Goal: Information Seeking & Learning: Learn about a topic

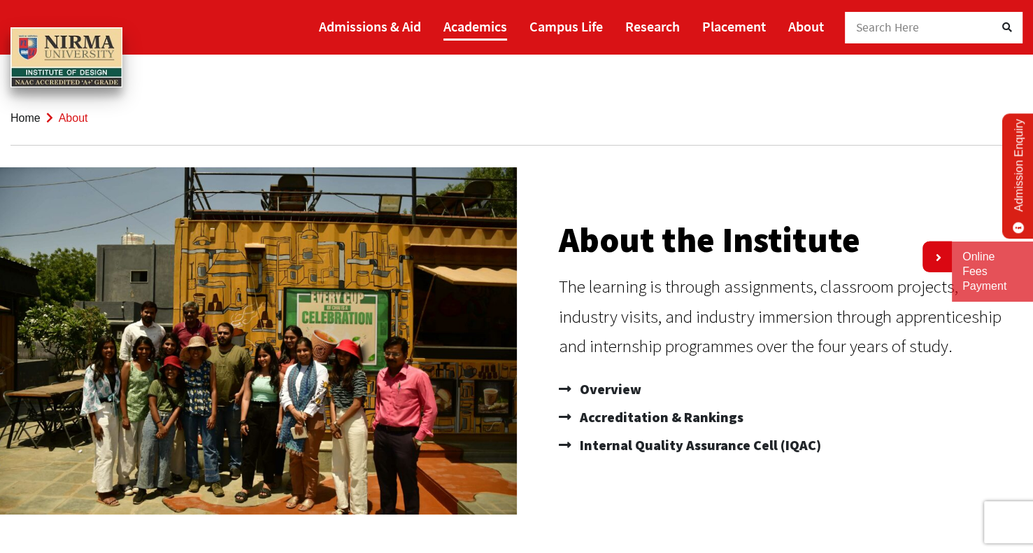
click at [483, 35] on link "Academics" at bounding box center [475, 26] width 64 height 29
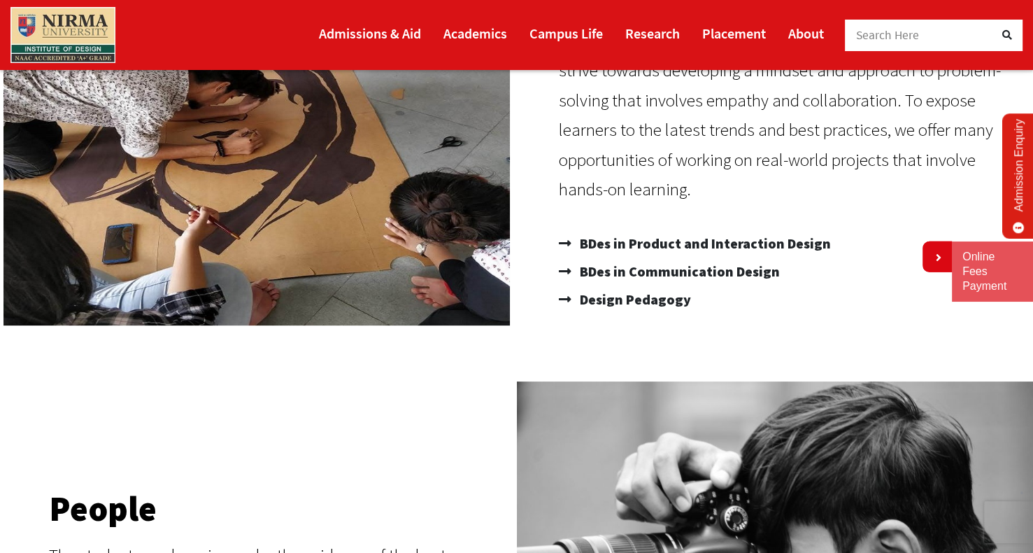
scroll to position [240, 0]
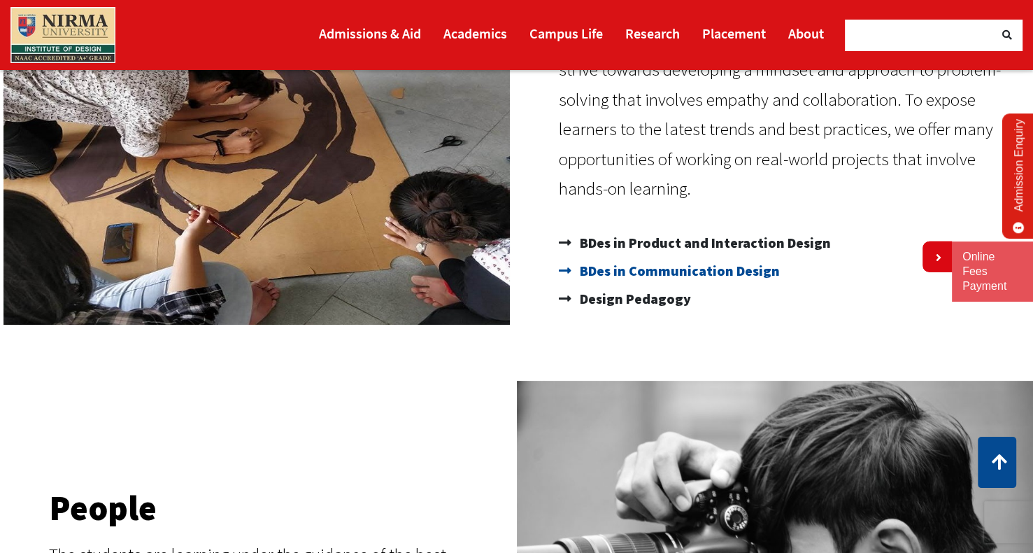
click at [606, 259] on span "BDes in Communication Design" at bounding box center [678, 271] width 204 height 28
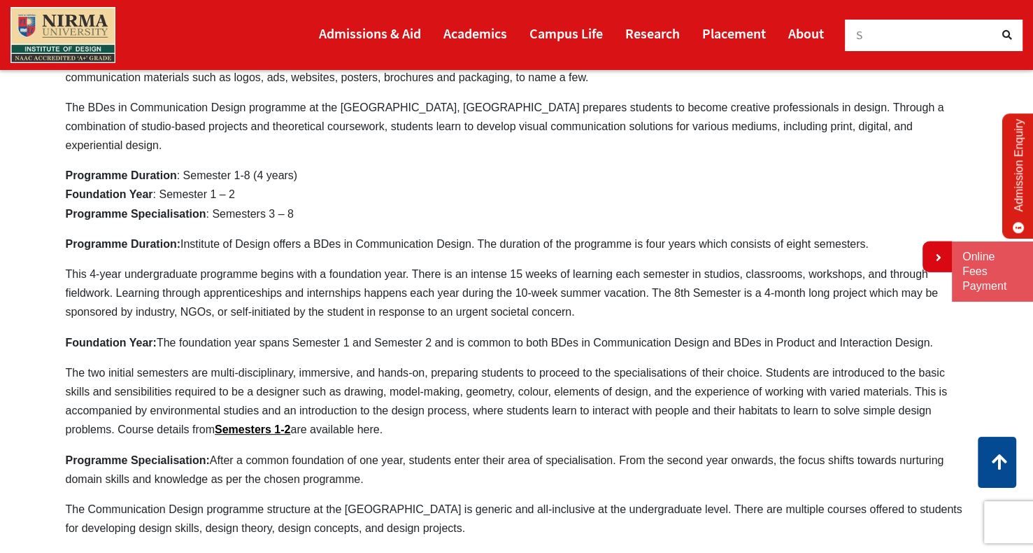
scroll to position [441, 0]
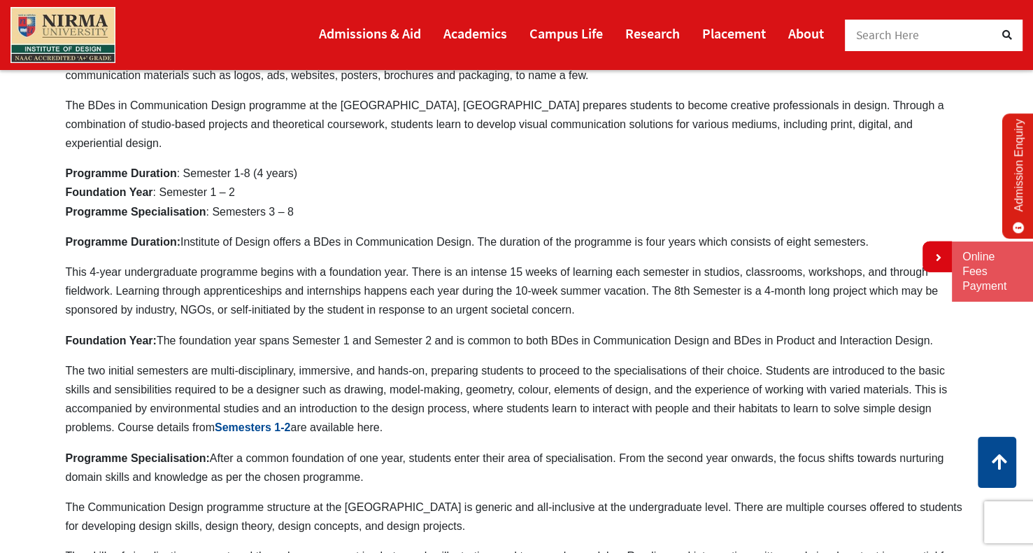
click at [252, 421] on link "Semesters 1-2" at bounding box center [253, 427] width 76 height 12
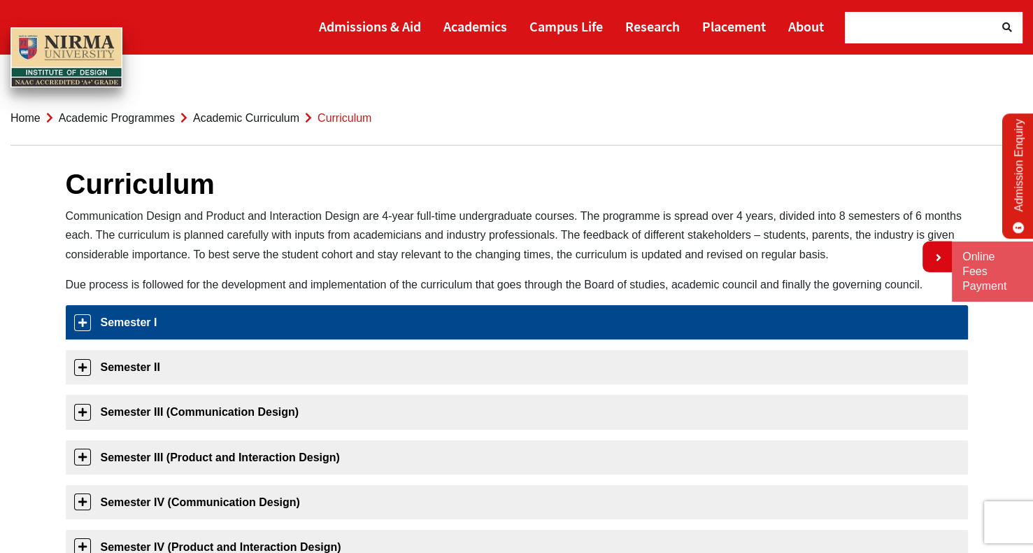
click at [81, 324] on link "Semester I" at bounding box center [517, 322] width 902 height 34
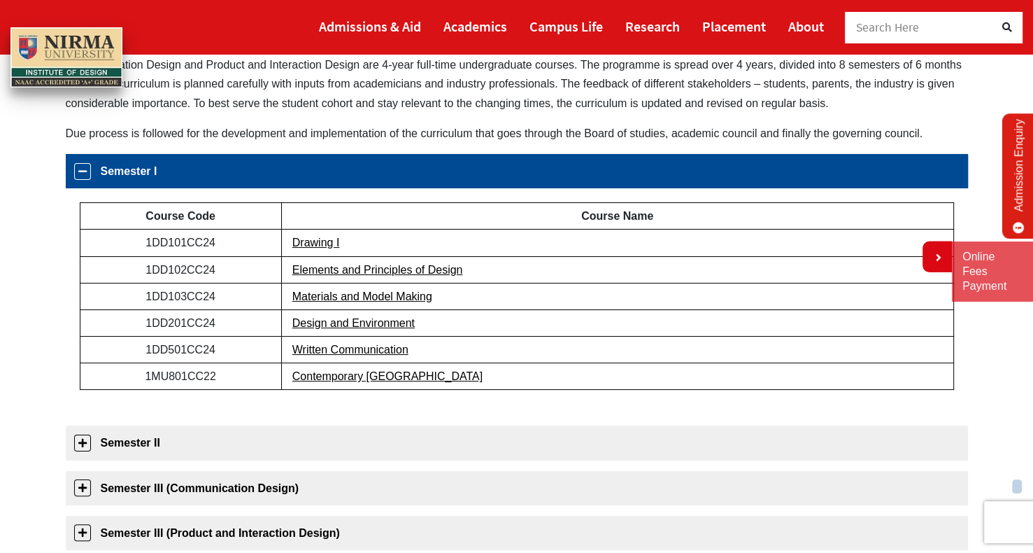
scroll to position [150, 0]
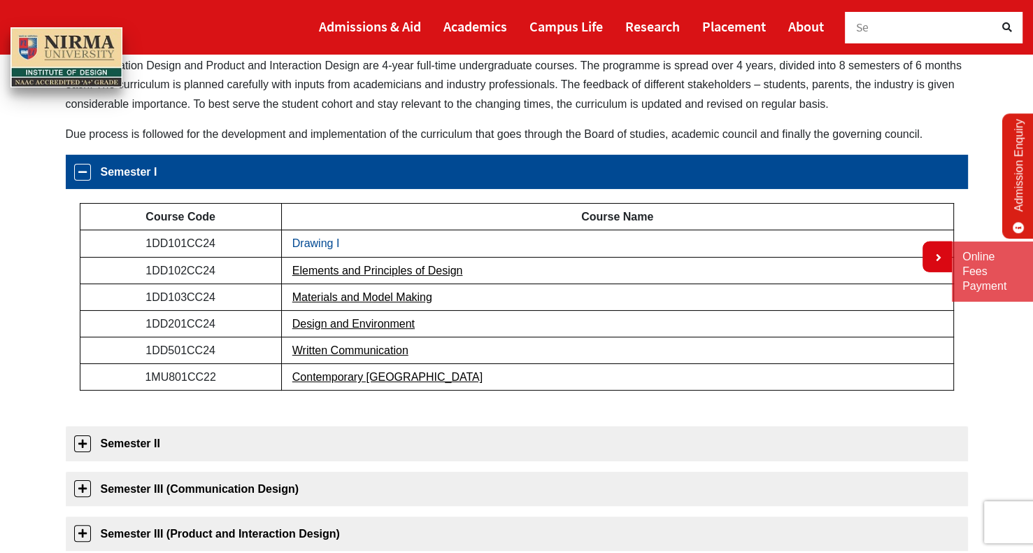
click at [304, 239] on link "Drawing I" at bounding box center [316, 243] width 48 height 12
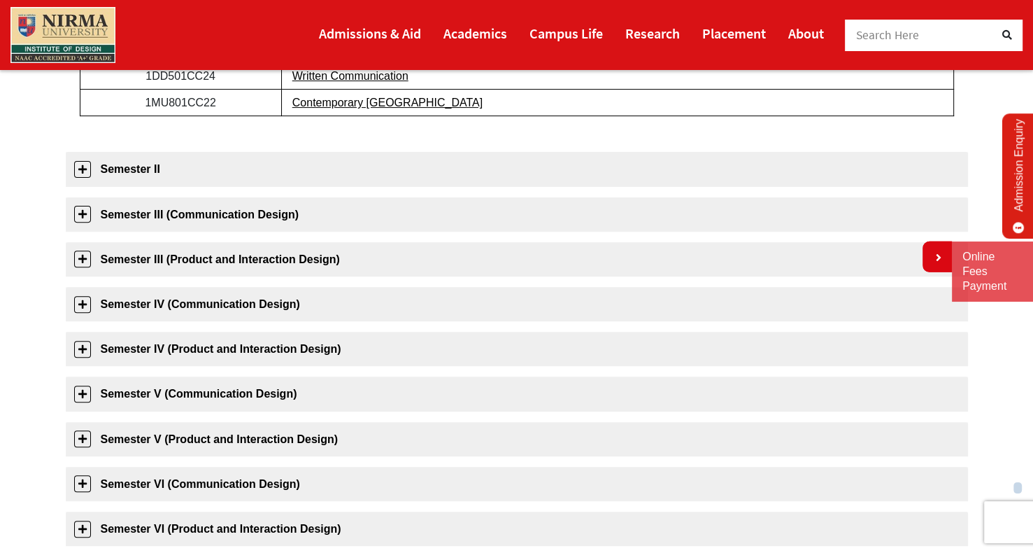
scroll to position [425, 0]
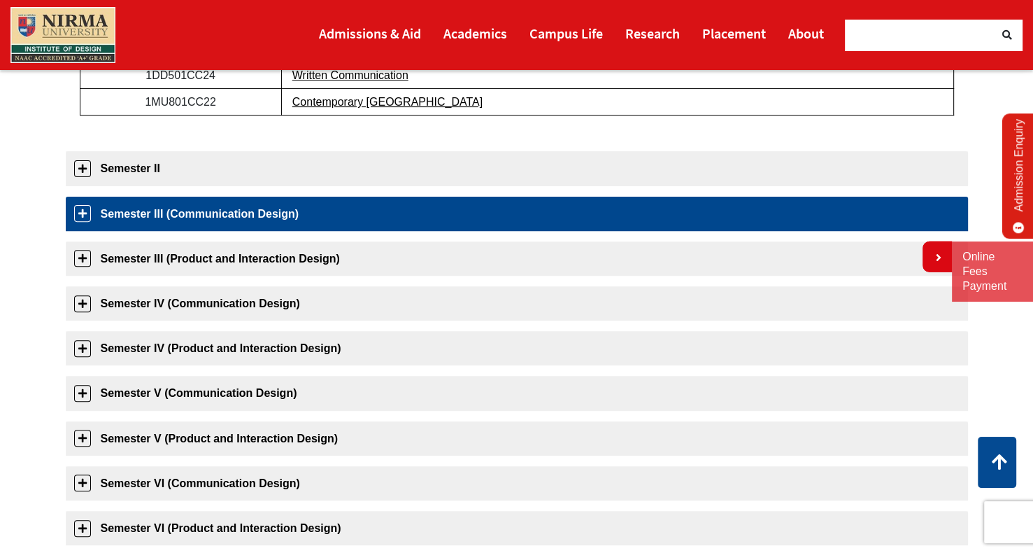
click at [80, 217] on link "Semester III (Communication Design)" at bounding box center [517, 214] width 902 height 34
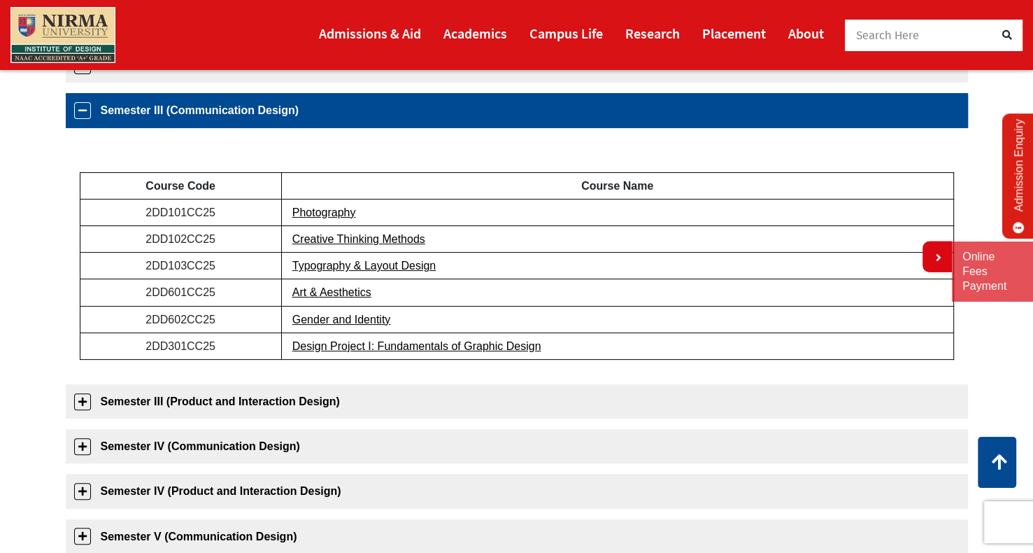
scroll to position [299, 0]
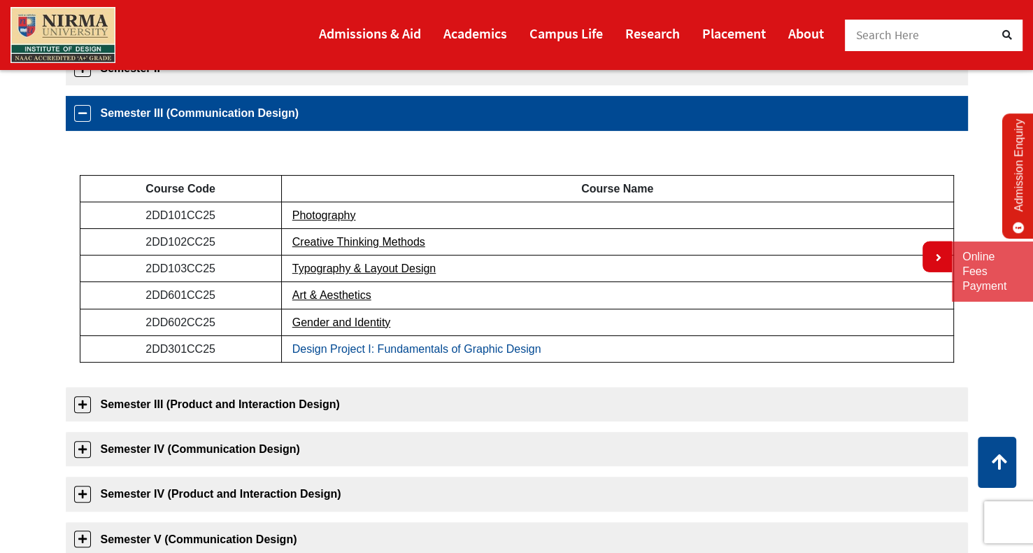
click at [333, 349] on link "Design Project I: Fundamentals of Graphic Design" at bounding box center [416, 349] width 249 height 12
